Goal: Transaction & Acquisition: Subscribe to service/newsletter

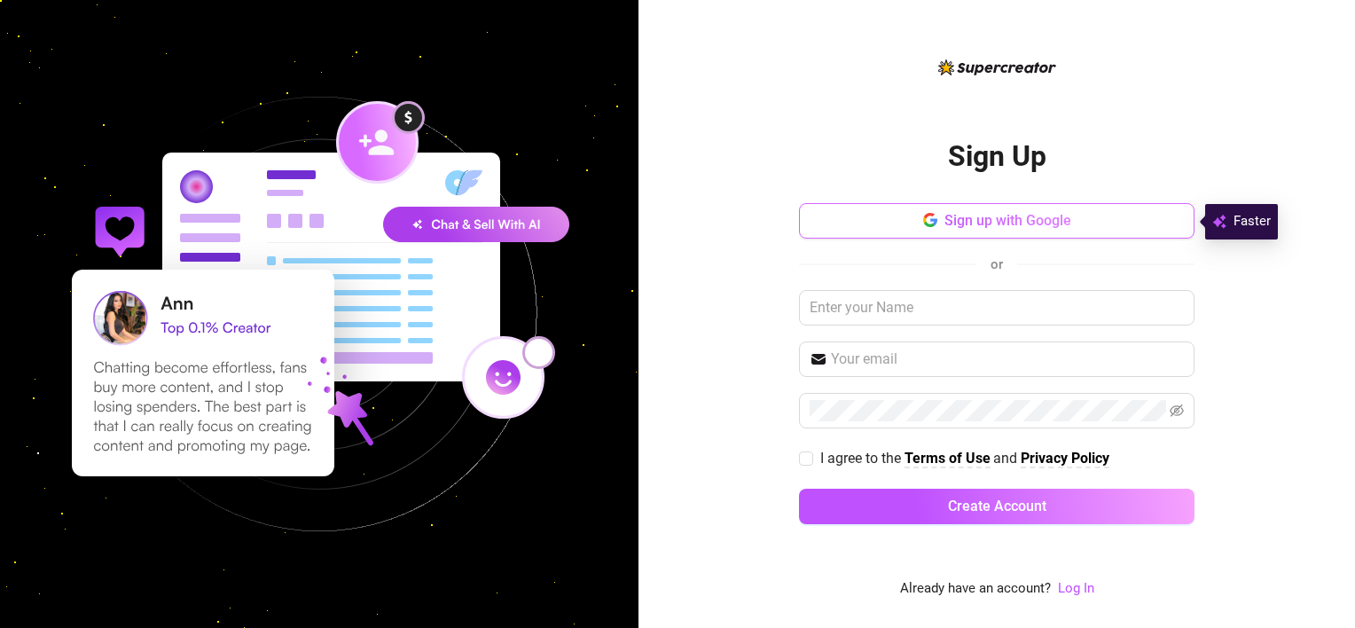
click at [883, 220] on button "Sign up with Google" at bounding box center [997, 220] width 396 height 35
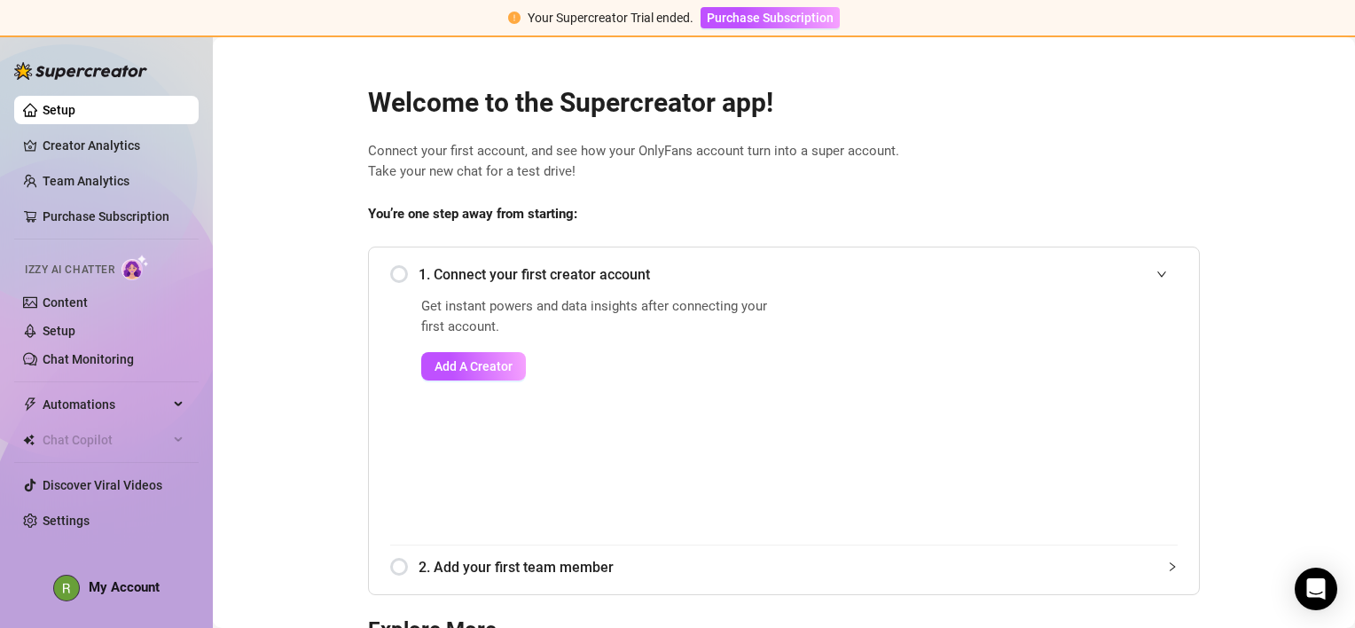
click at [395, 273] on div "1. Connect your first creator account" at bounding box center [784, 274] width 788 height 43
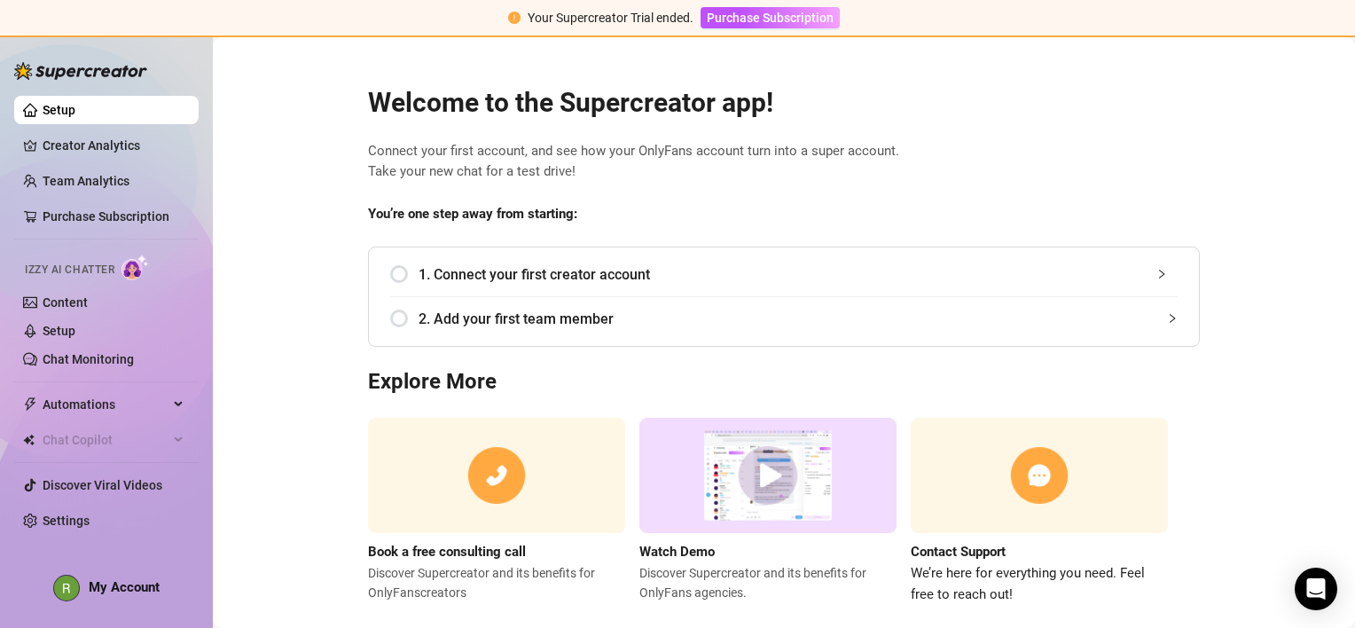
click at [405, 271] on div "1. Connect your first creator account" at bounding box center [784, 274] width 788 height 43
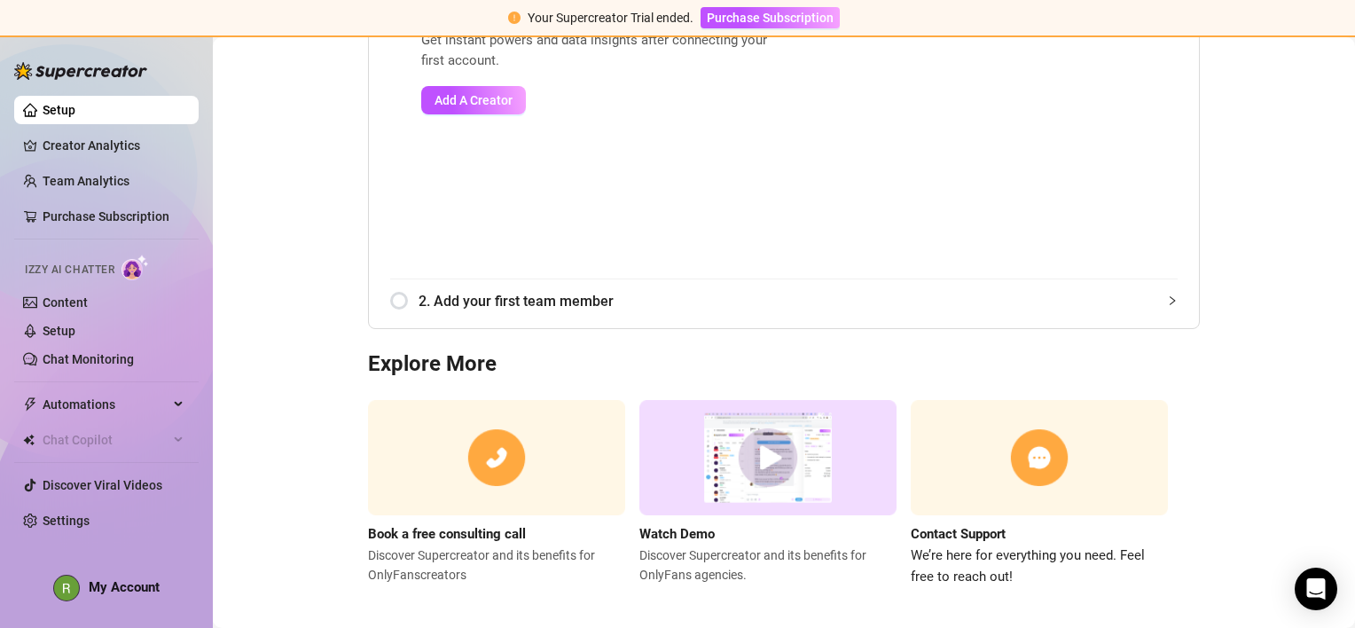
scroll to position [89, 0]
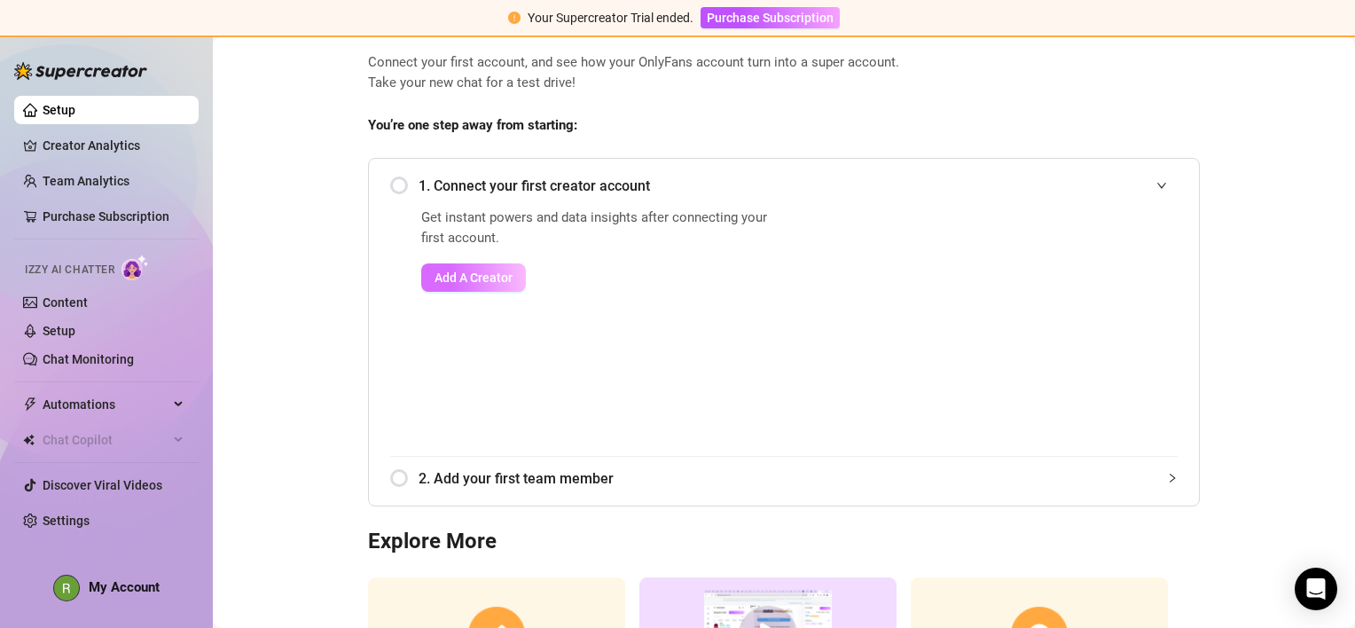
click at [481, 273] on span "Add A Creator" at bounding box center [474, 278] width 78 height 14
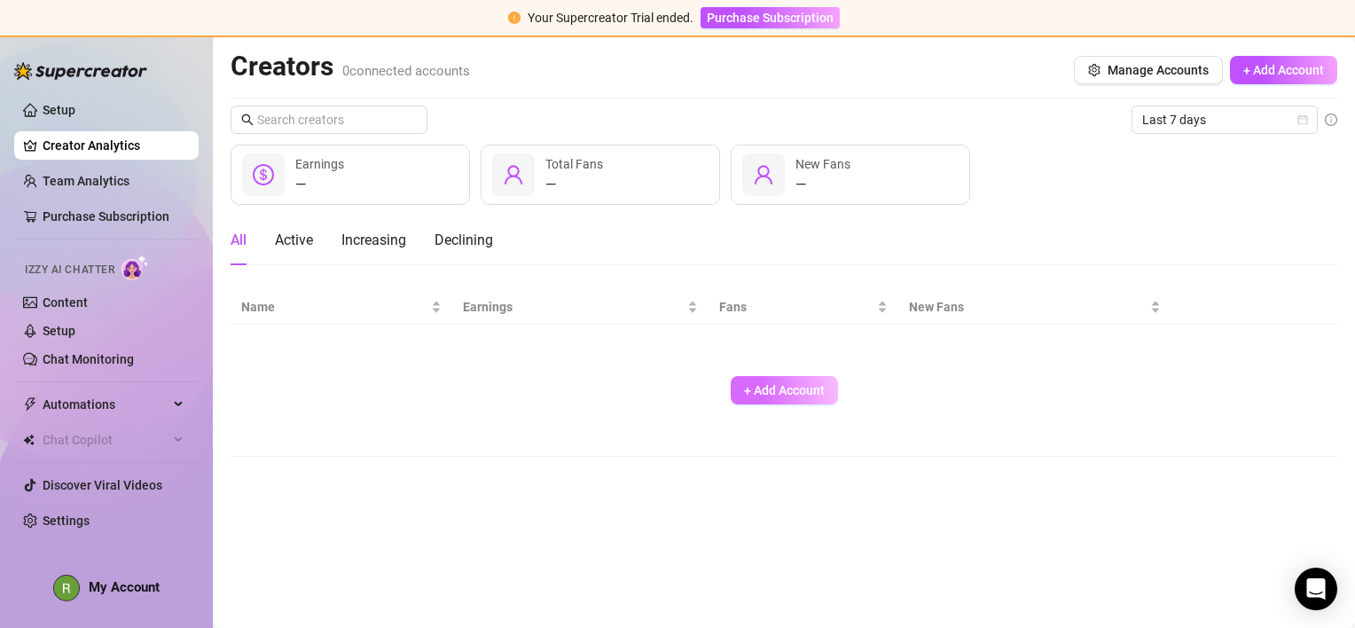
click at [762, 383] on span "+ Add Account" at bounding box center [784, 390] width 81 height 14
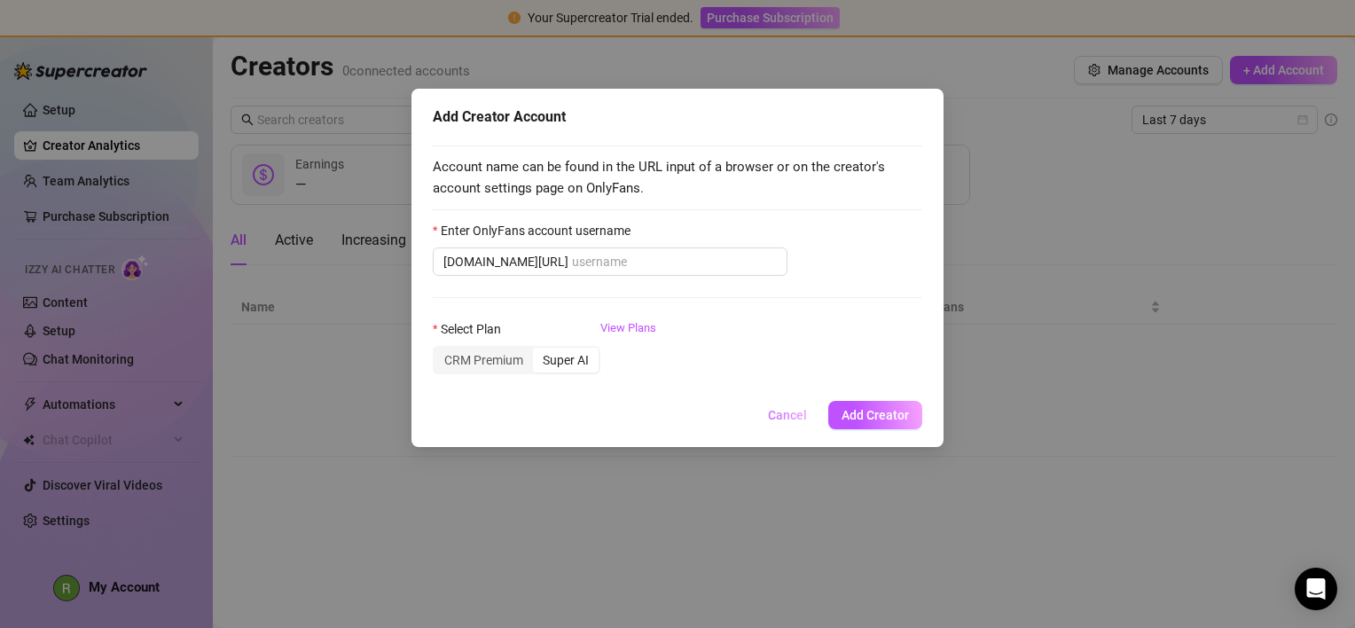
click at [792, 420] on span "Cancel" at bounding box center [787, 415] width 39 height 14
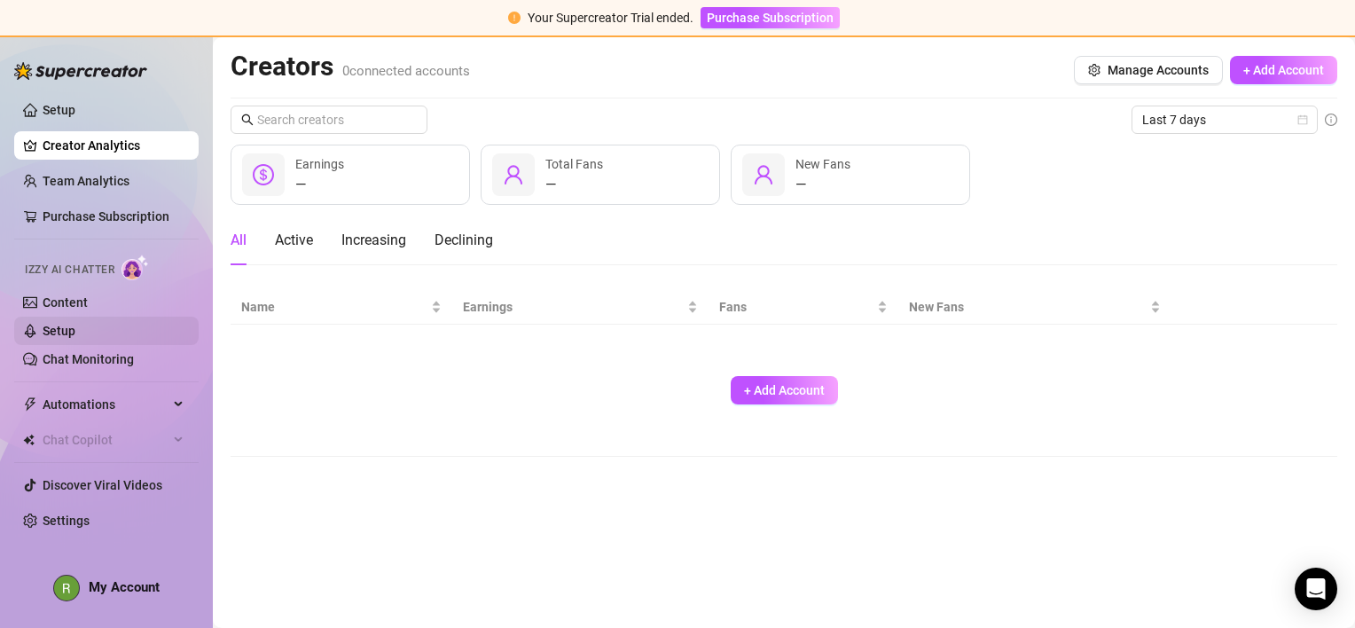
click at [65, 330] on link "Setup" at bounding box center [59, 331] width 33 height 14
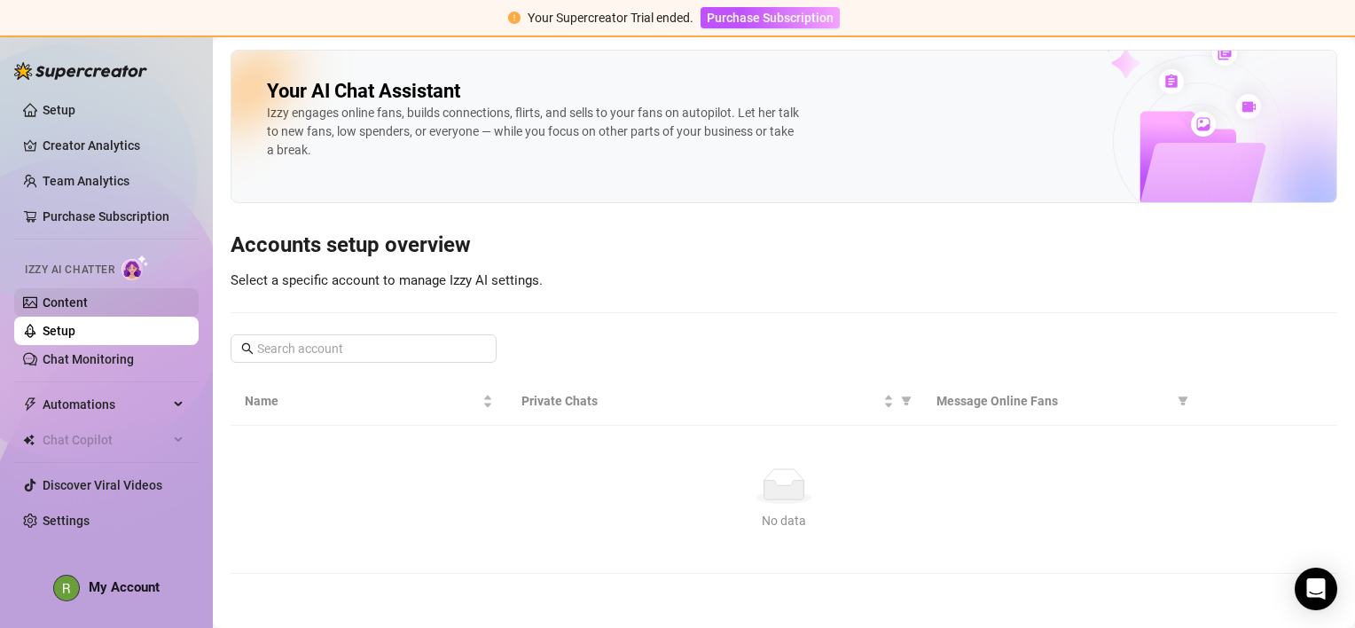
click at [75, 305] on link "Content" at bounding box center [65, 302] width 45 height 14
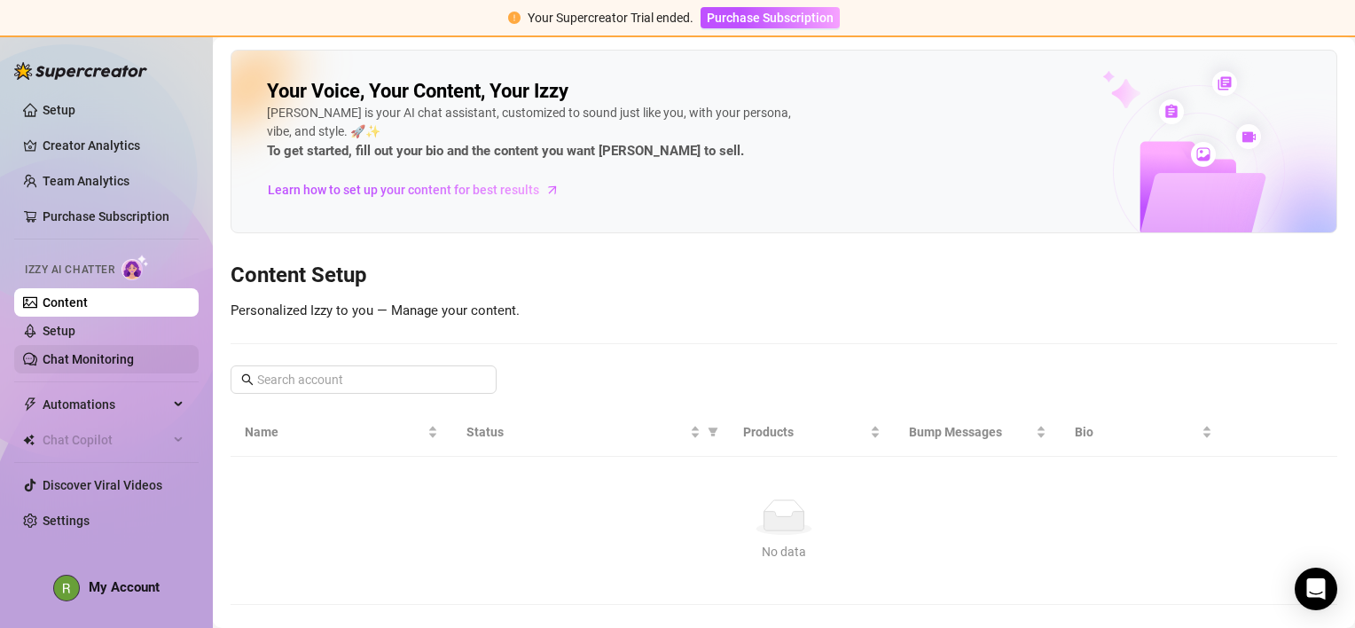
click at [91, 352] on link "Chat Monitoring" at bounding box center [88, 359] width 91 height 14
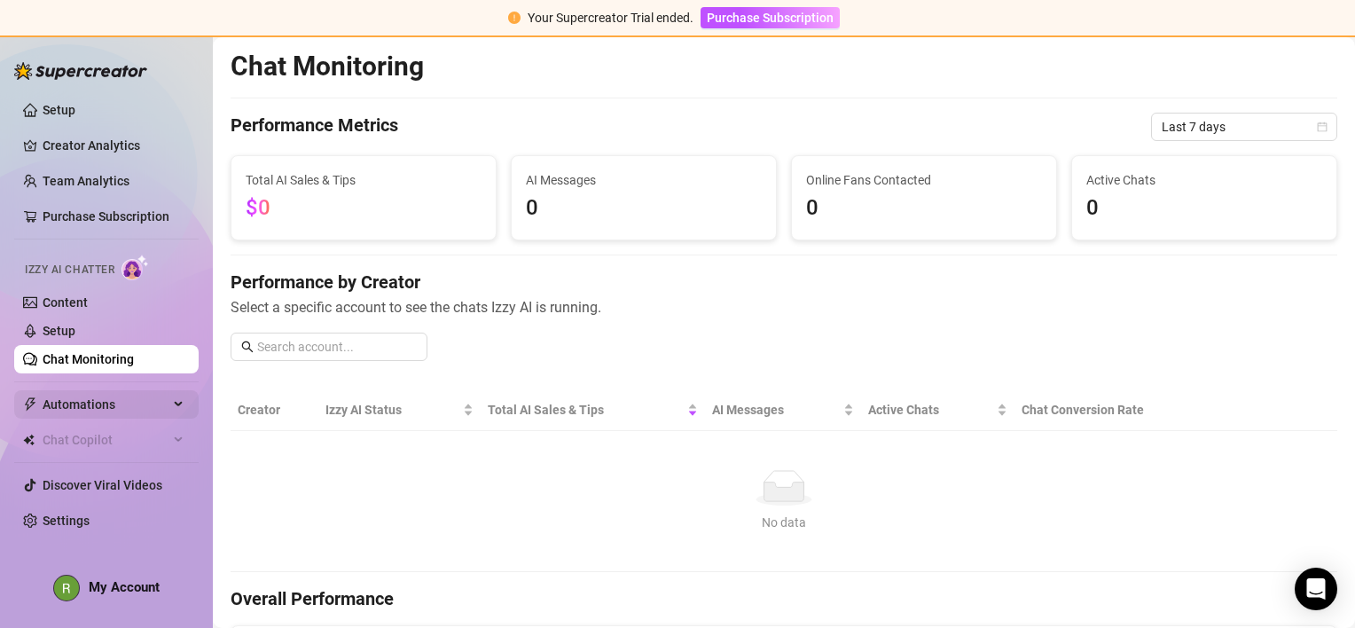
click at [93, 401] on span "Automations" at bounding box center [106, 404] width 126 height 28
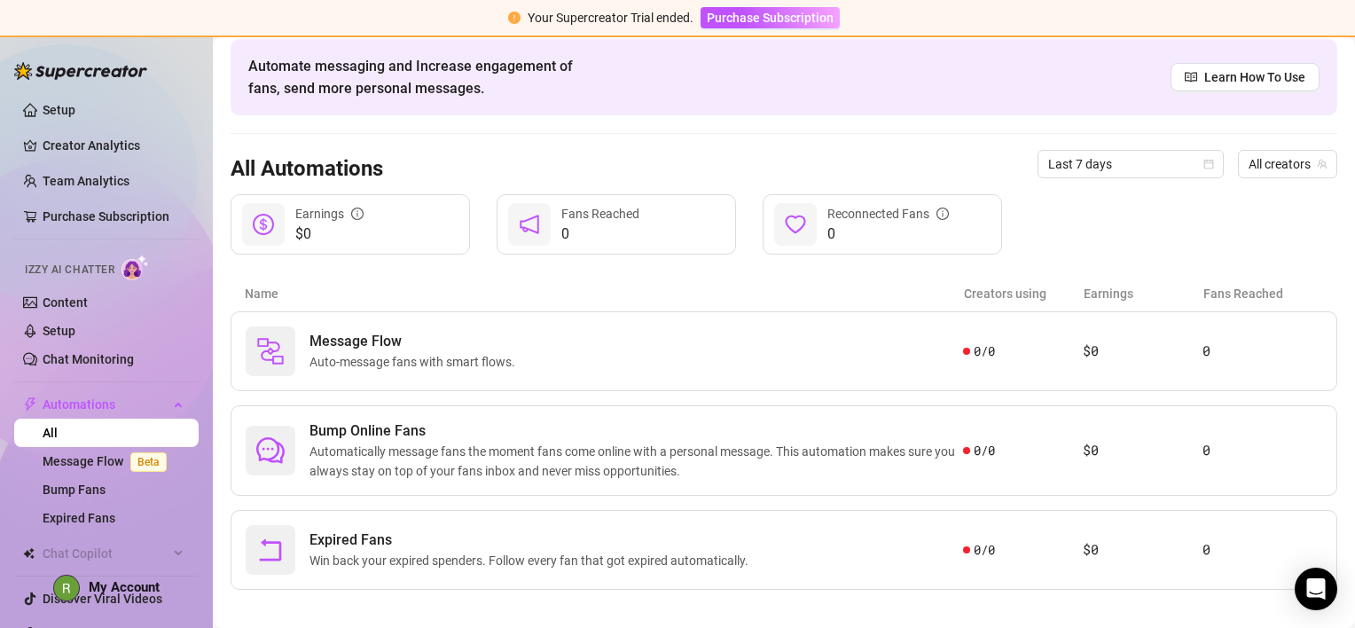
scroll to position [86, 0]
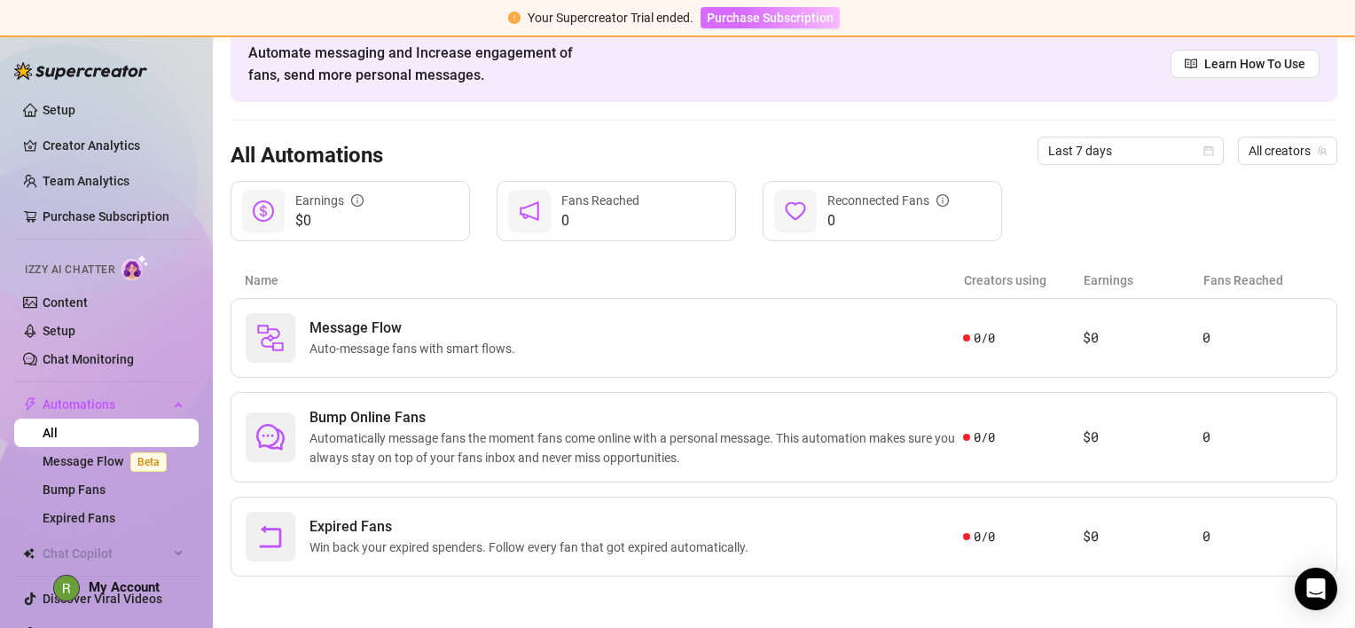
click at [790, 12] on span "Purchase Subscription" at bounding box center [770, 18] width 127 height 14
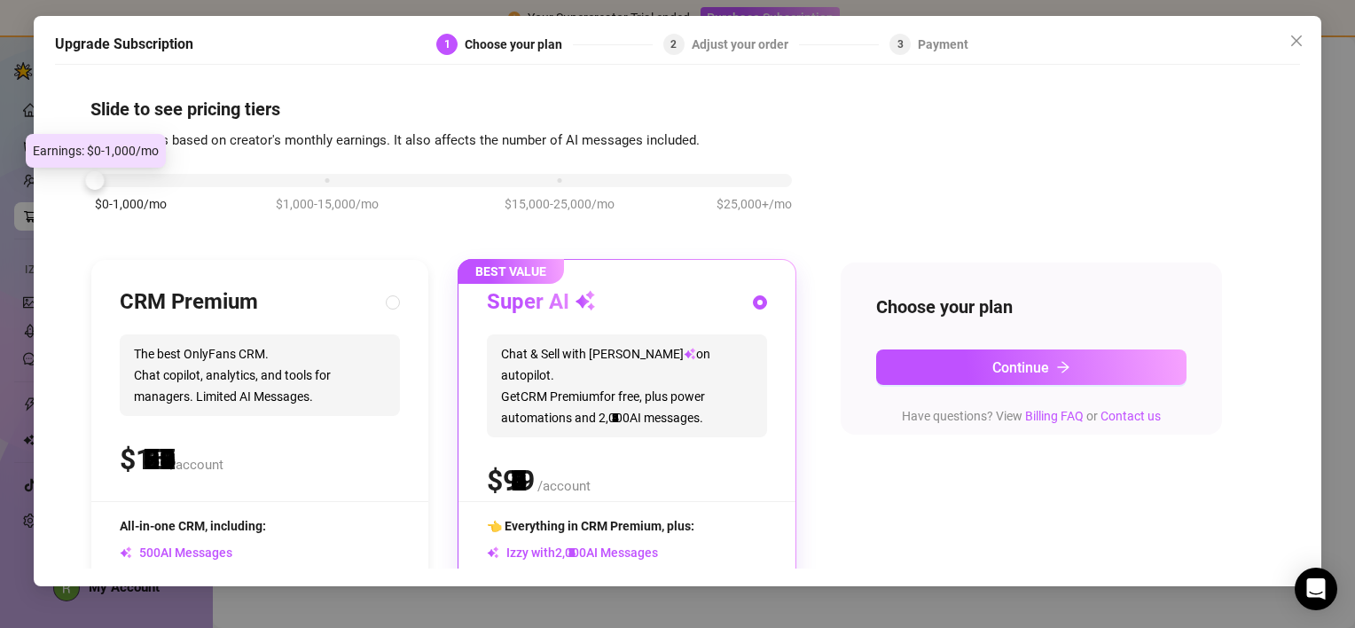
drag, startPoint x: 325, startPoint y: 177, endPoint x: 94, endPoint y: 181, distance: 230.7
click at [94, 181] on div at bounding box center [95, 180] width 19 height 19
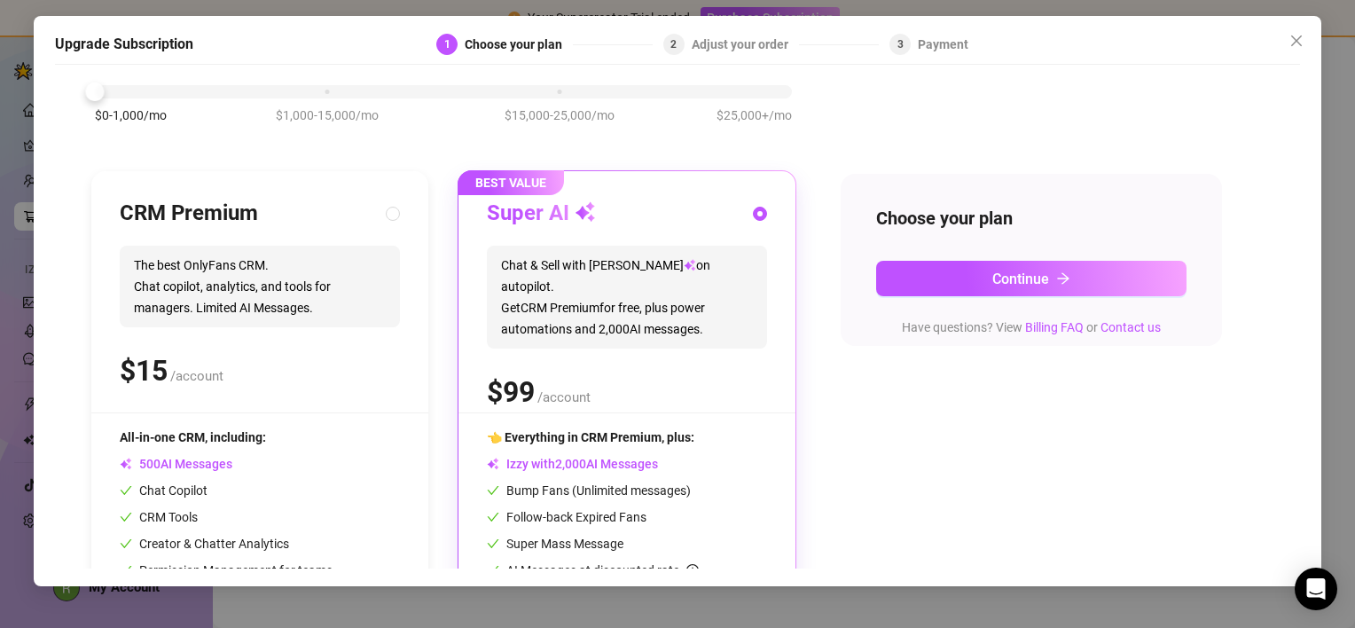
scroll to position [177, 0]
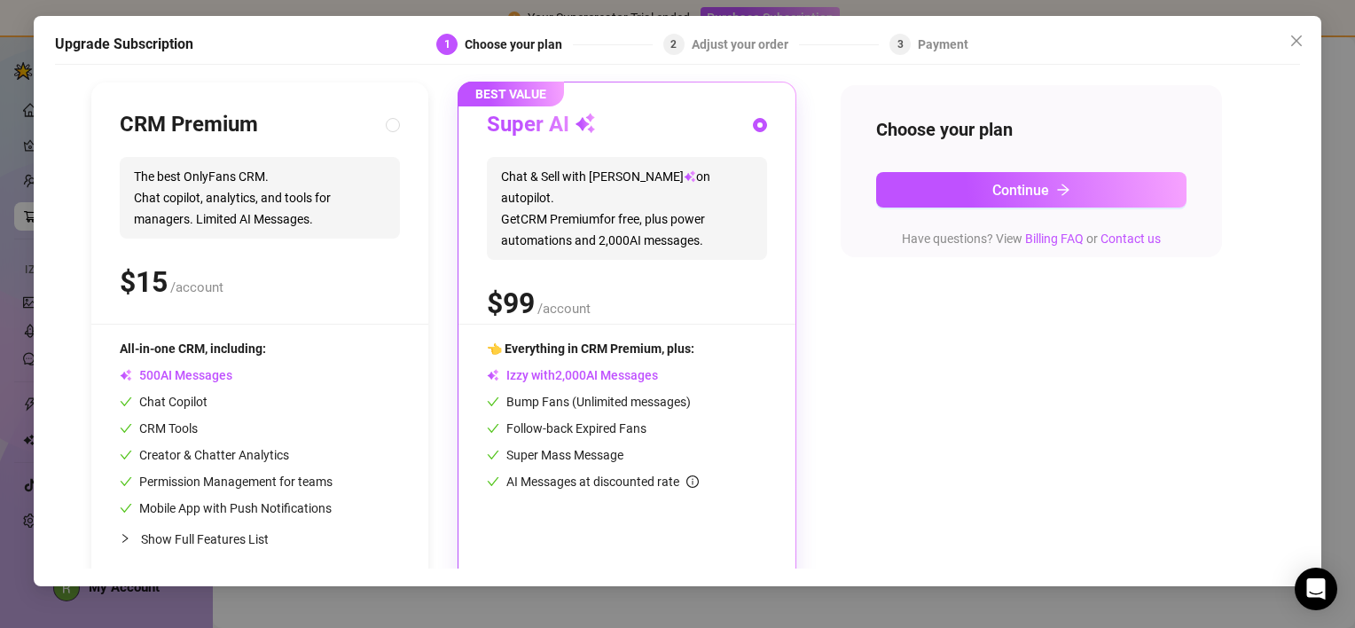
click at [325, 254] on div "CRM Premium The best OnlyFans CRM. Chat copilot, analytics, and tools for manag…" at bounding box center [260, 217] width 280 height 213
radio input "true"
radio input "false"
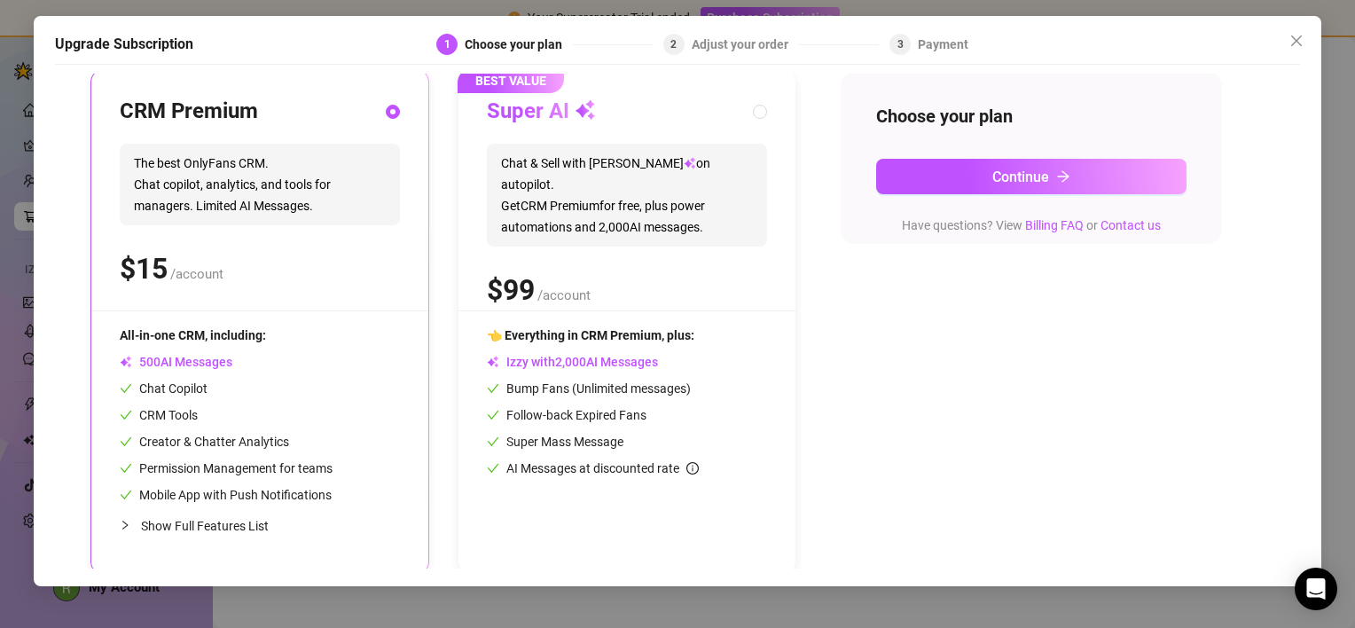
scroll to position [199, 0]
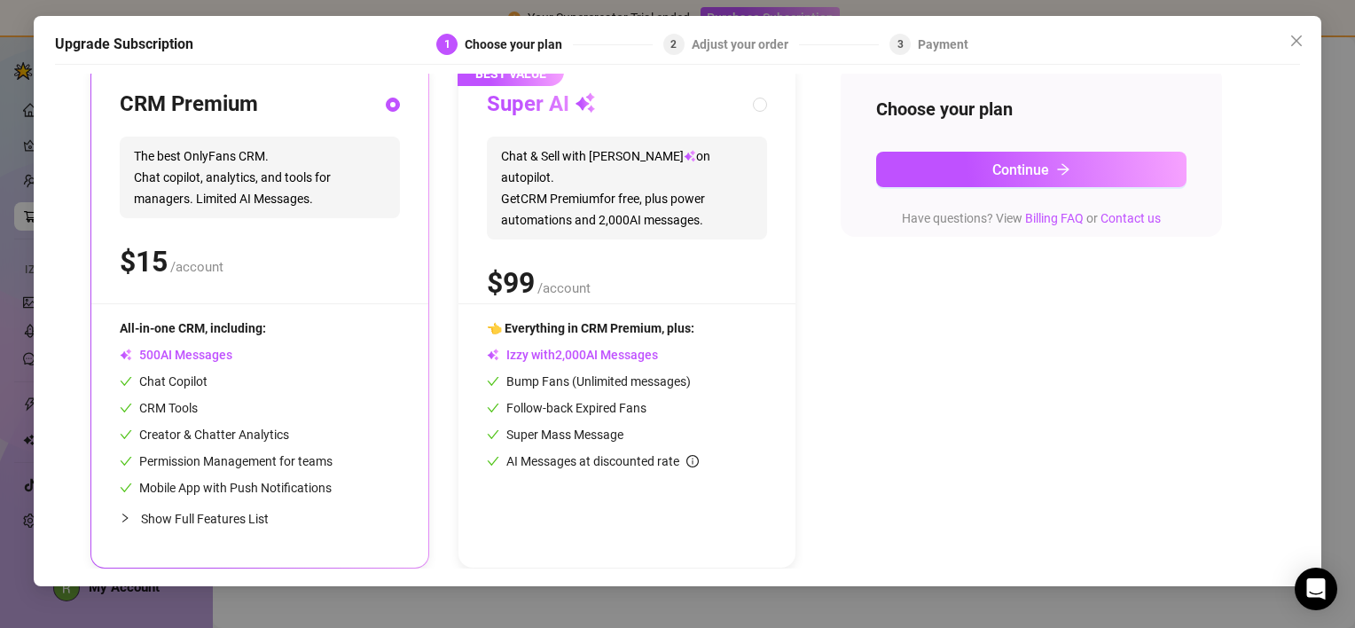
click at [658, 261] on div "$ /account" at bounding box center [627, 283] width 280 height 44
radio input "false"
radio input "true"
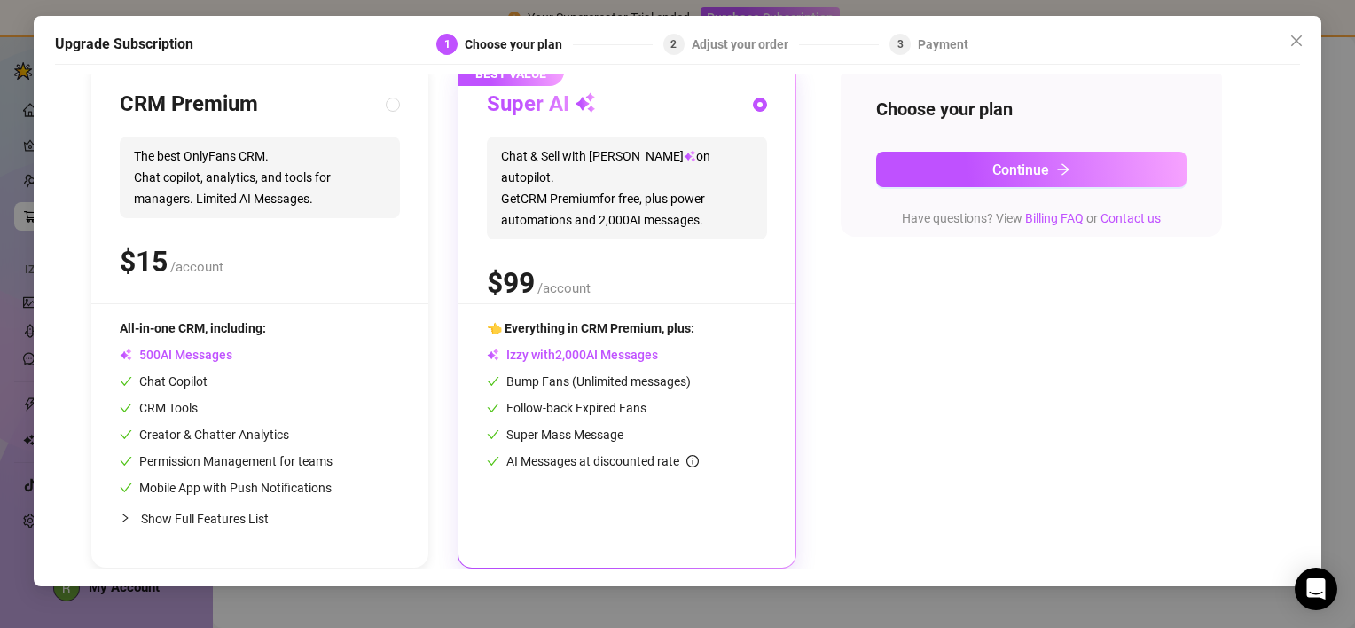
click at [367, 360] on div "All-in-one CRM, including: AI Messages Chat Copilot CRM Tools Creator & Chatter…" at bounding box center [260, 407] width 280 height 179
radio input "true"
radio input "false"
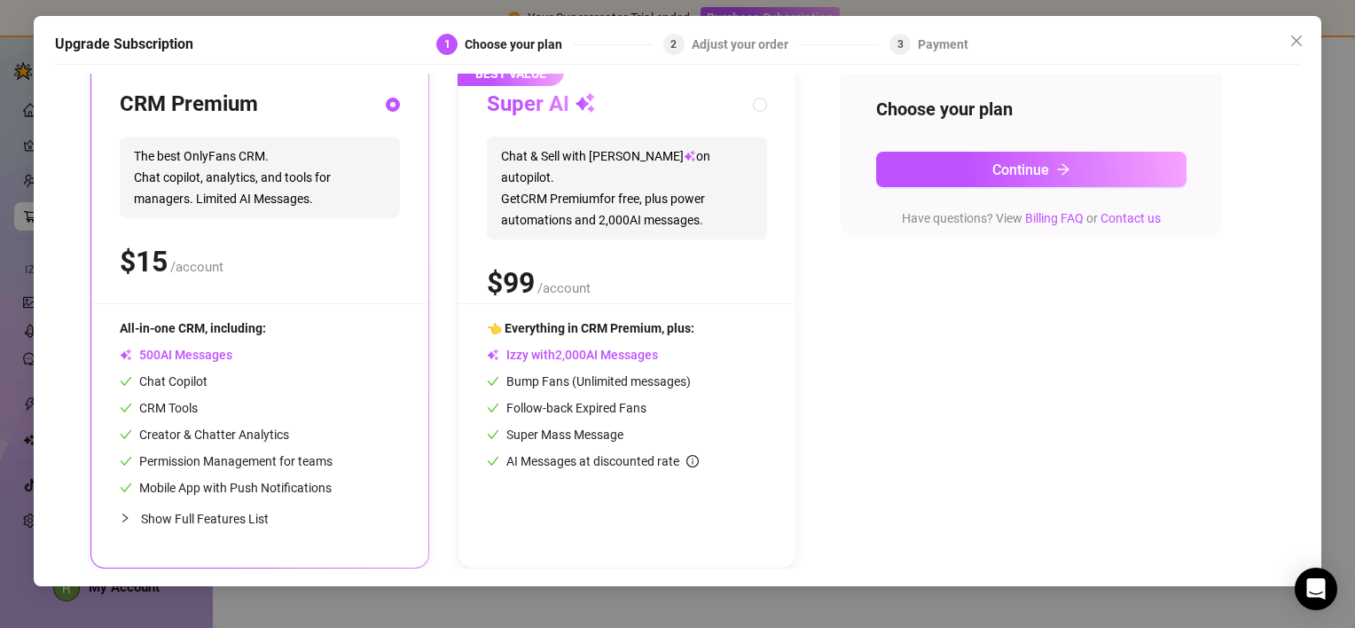
scroll to position [0, 0]
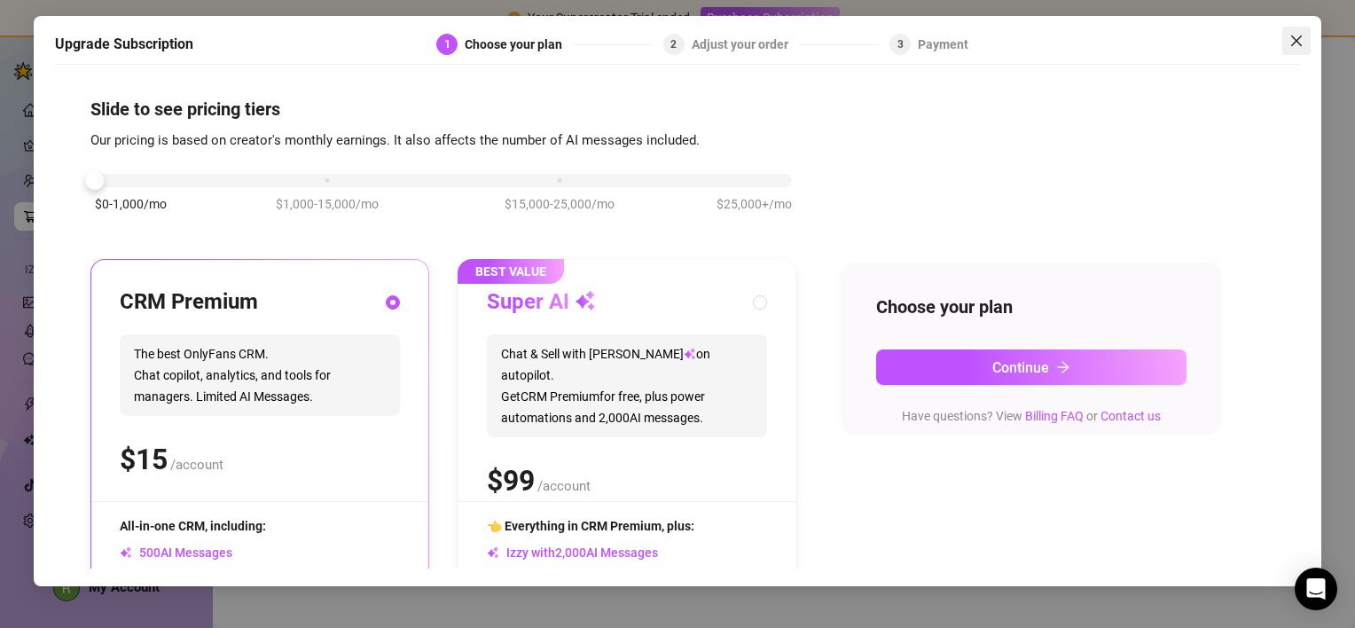
click at [1299, 41] on icon "close" at bounding box center [1297, 41] width 14 height 14
